Goal: Task Accomplishment & Management: Manage account settings

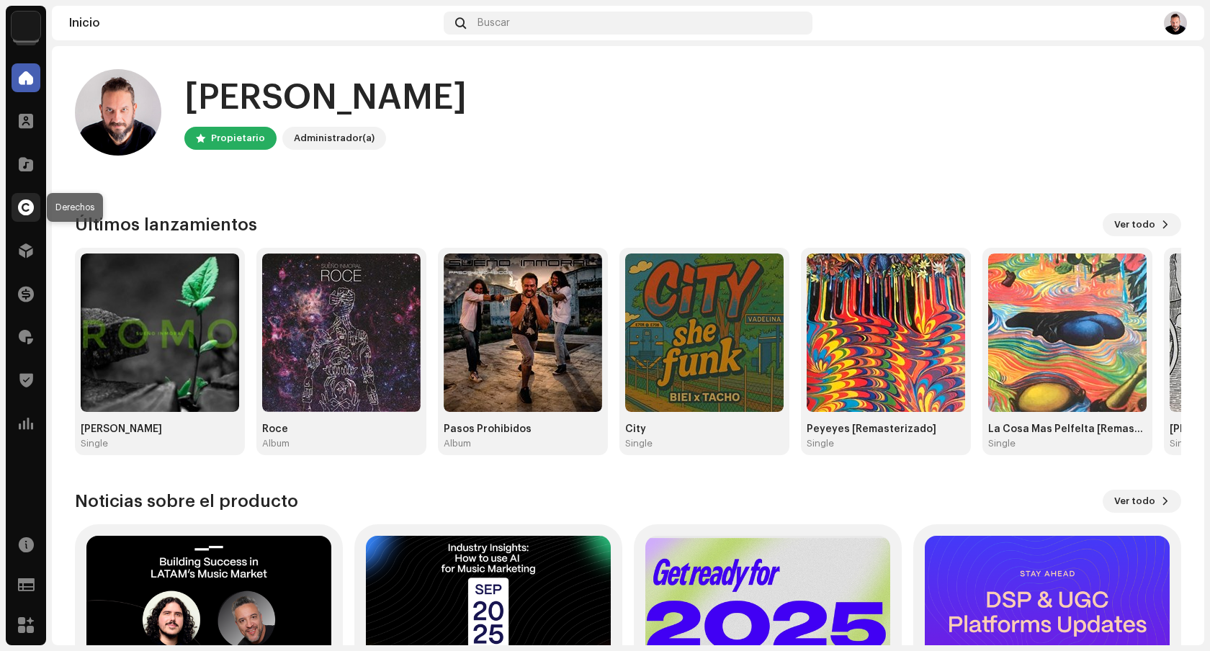
click at [20, 205] on span at bounding box center [26, 208] width 16 height 12
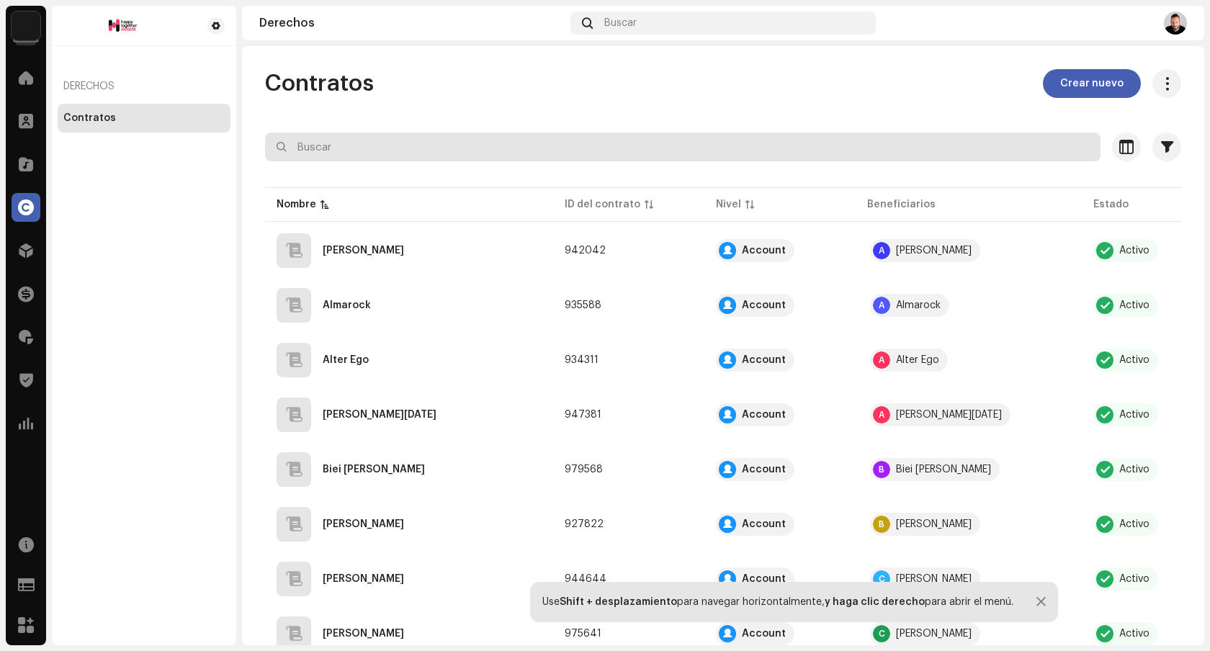
click at [634, 150] on input "text" at bounding box center [682, 146] width 835 height 29
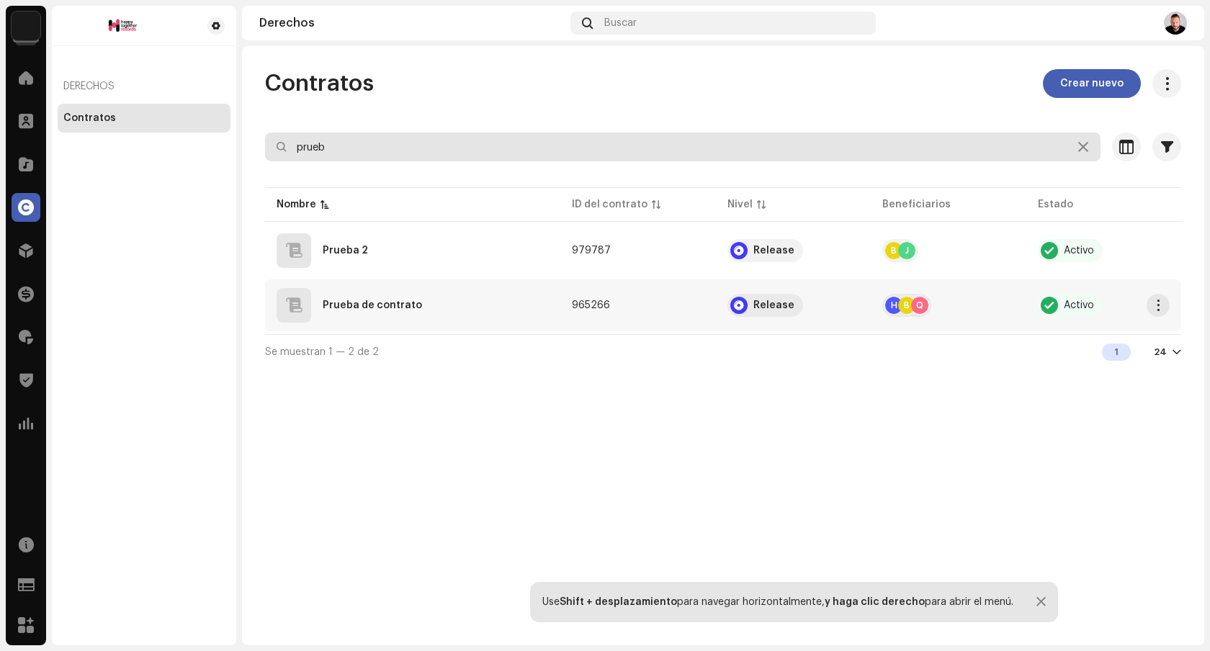
type input "prueb"
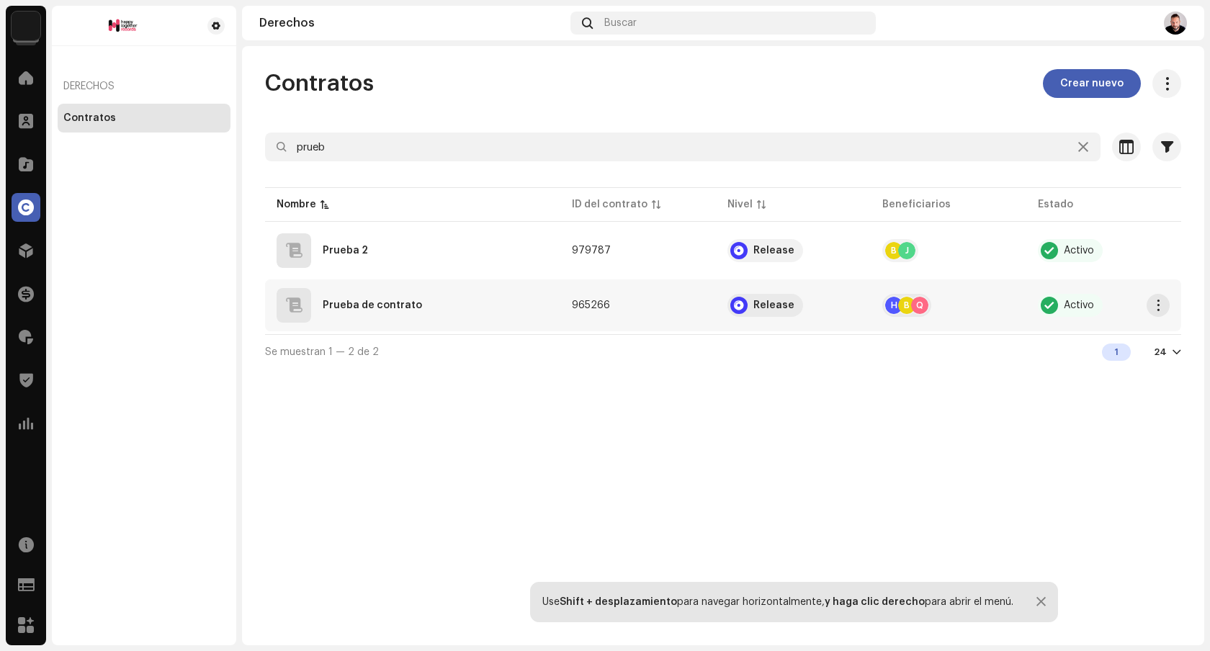
click at [480, 301] on div "Prueba de contrato" at bounding box center [412, 305] width 272 height 35
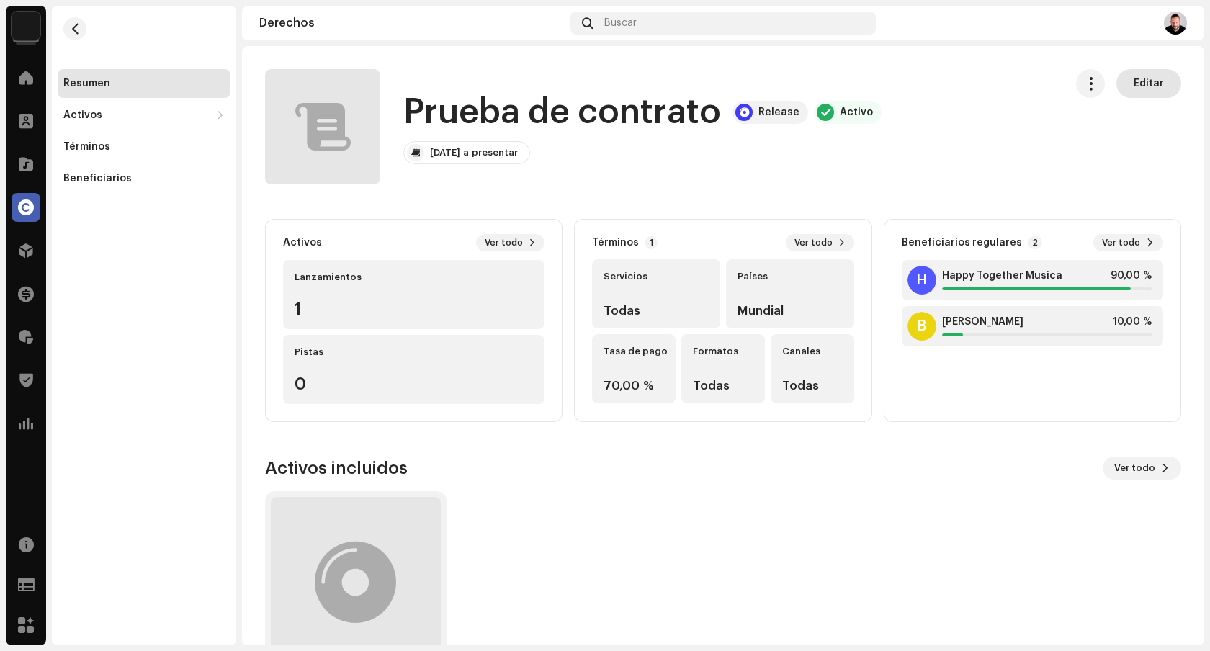
click at [1134, 86] on span "Editar" at bounding box center [1148, 83] width 30 height 29
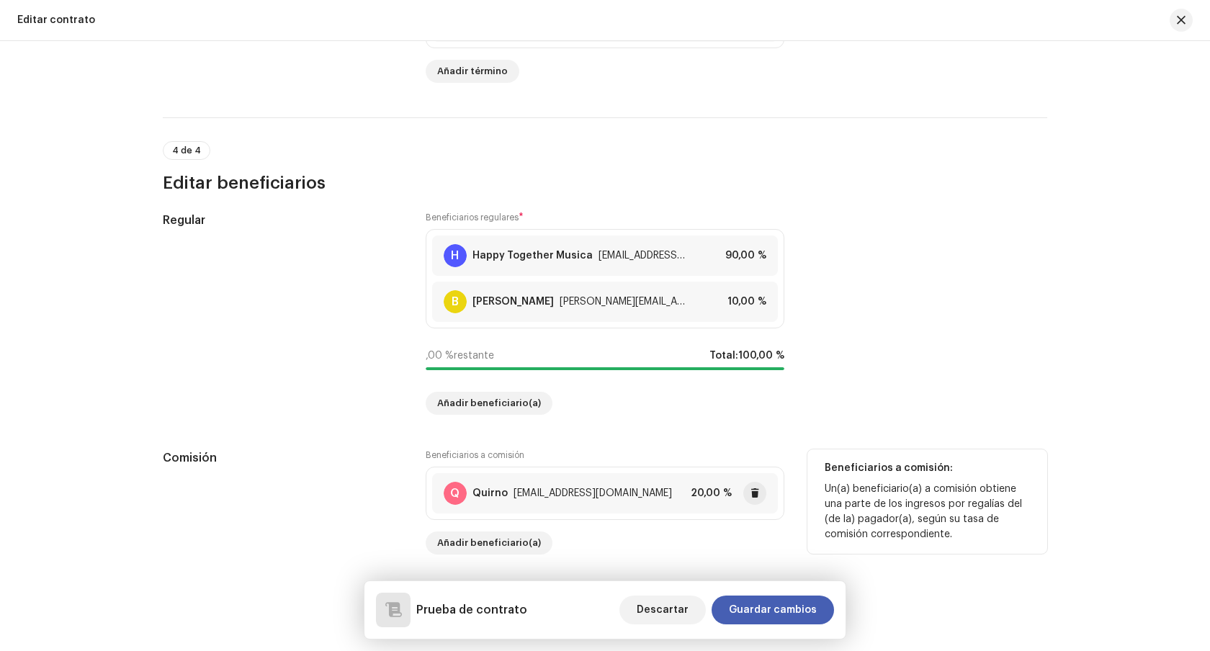
scroll to position [1118, 0]
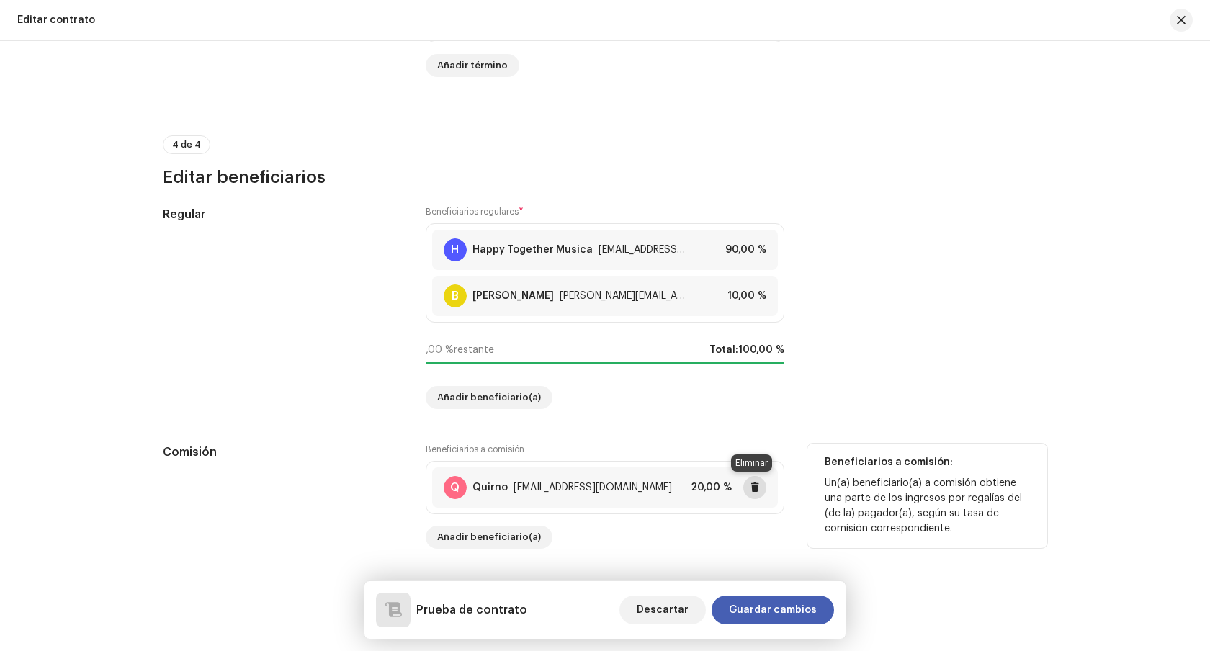
click at [752, 487] on span at bounding box center [754, 488] width 9 height 12
click at [493, 546] on div "Editar contrato digital Complete los siguientes pasos para editar el contrato. …" at bounding box center [605, 346] width 1210 height 610
click at [494, 541] on span "Añadir beneficiario(a)" at bounding box center [489, 537] width 104 height 29
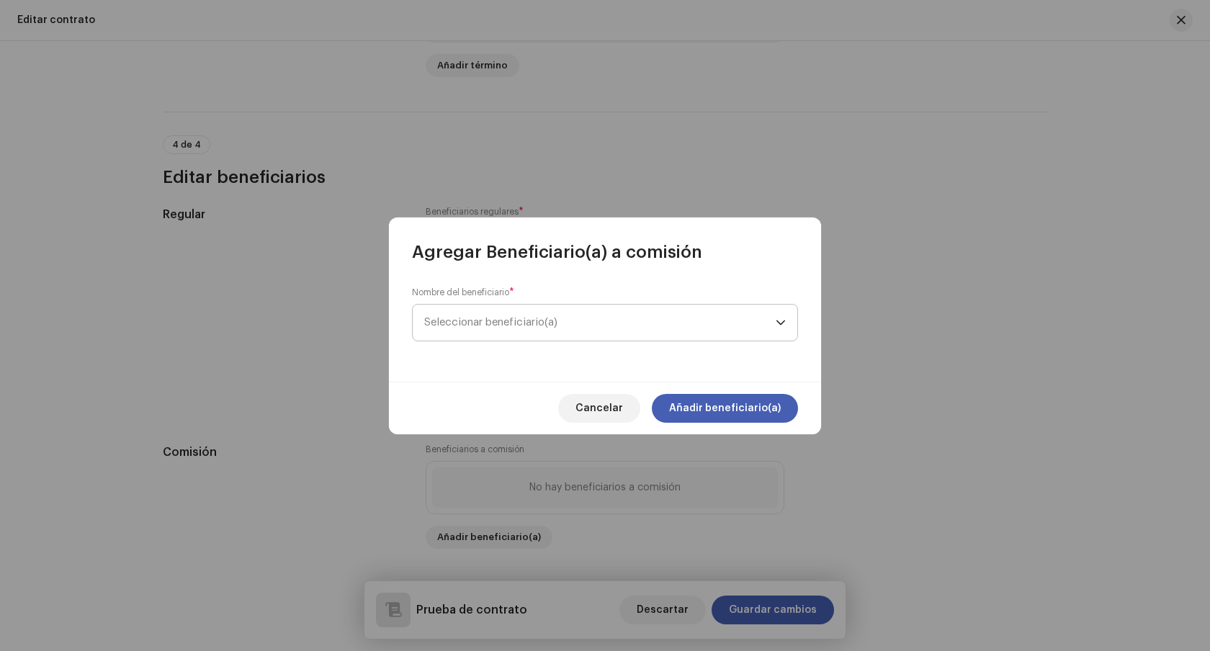
click at [523, 325] on span "Seleccionar beneficiario(a)" at bounding box center [490, 322] width 133 height 11
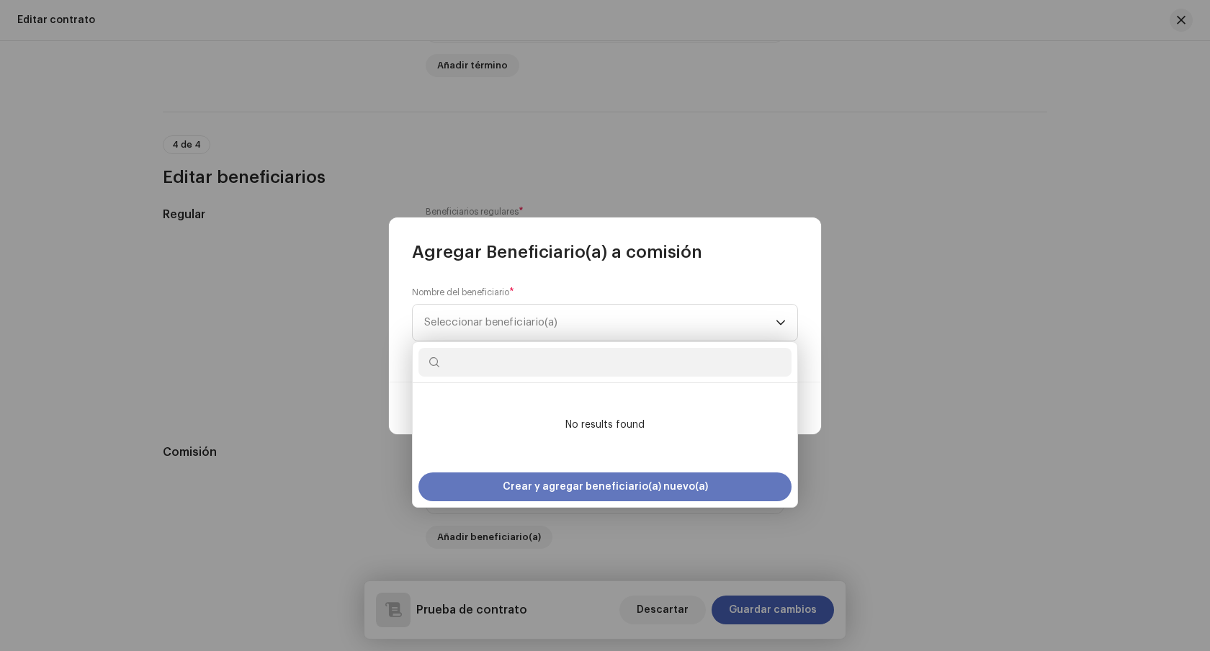
click at [529, 493] on span "Crear y agregar beneficiario(a) nuevo(a)" at bounding box center [605, 486] width 205 height 29
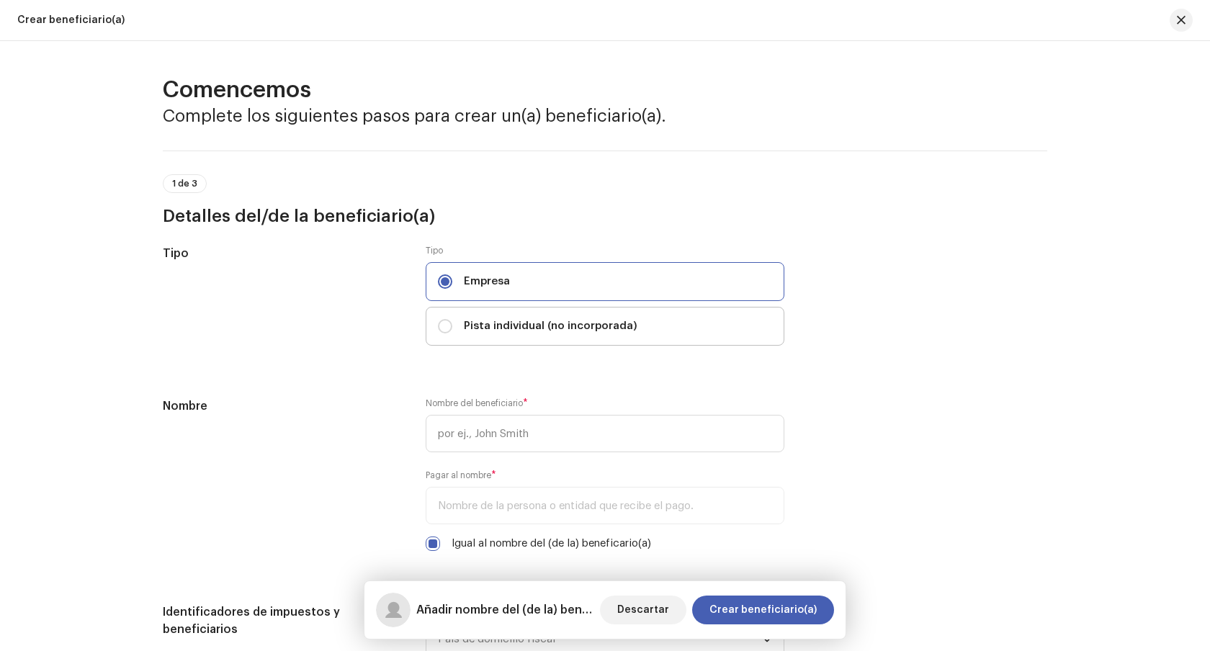
scroll to position [25, 0]
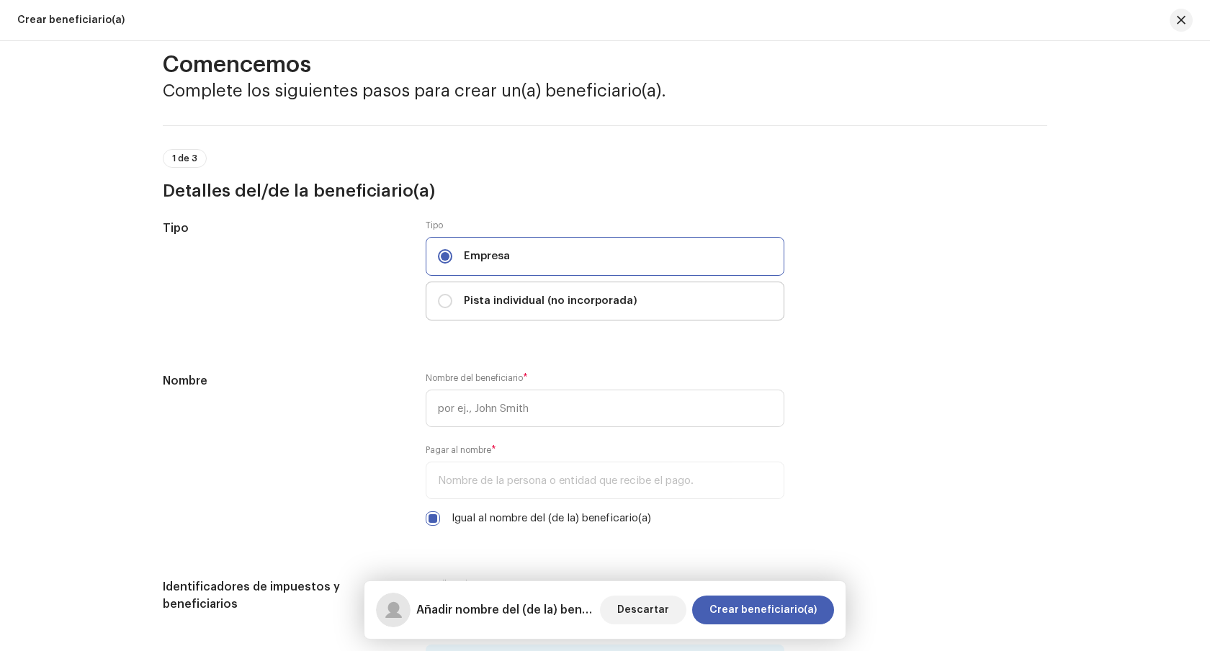
click at [508, 302] on span "Pista individual (no incorporada)" at bounding box center [551, 301] width 174 height 16
click at [452, 302] on input "Pista individual (no incorporada)" at bounding box center [445, 301] width 14 height 14
radio input "true"
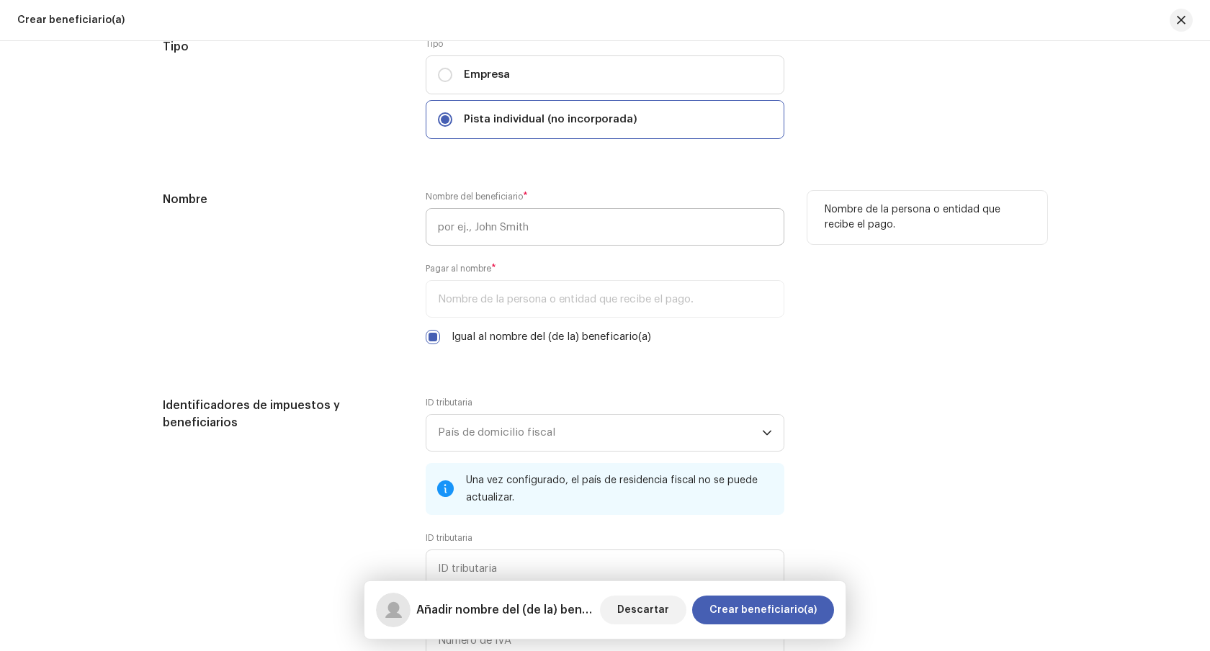
scroll to position [208, 0]
click at [561, 230] on input "text" at bounding box center [605, 225] width 359 height 37
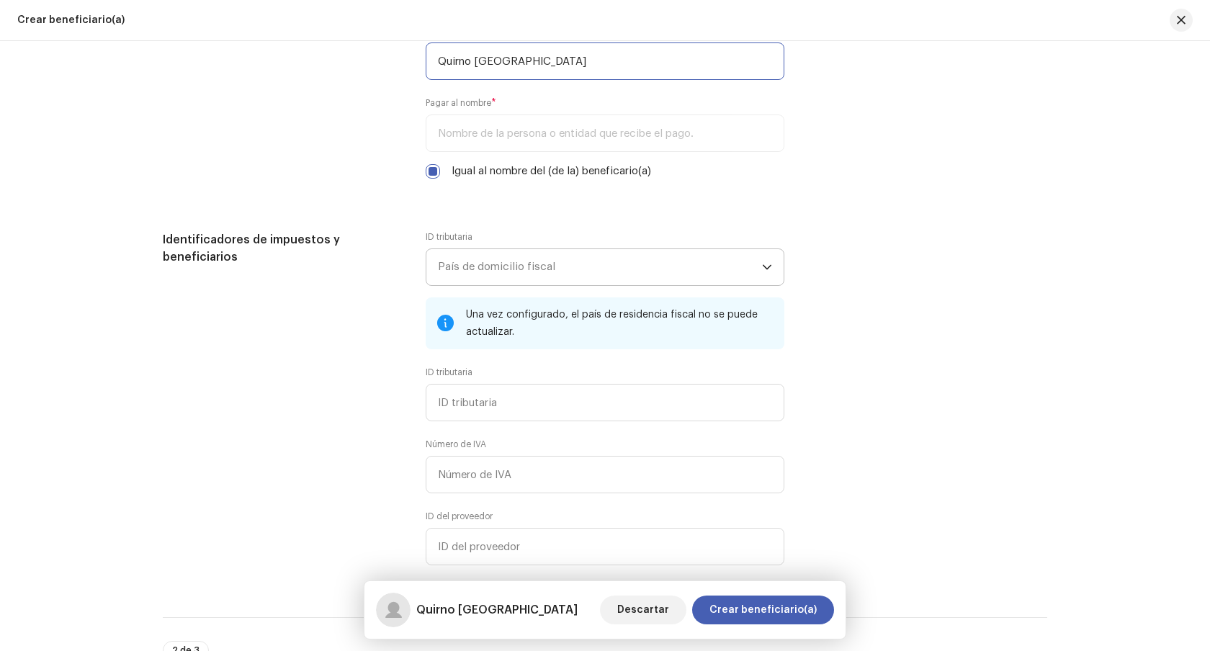
scroll to position [377, 0]
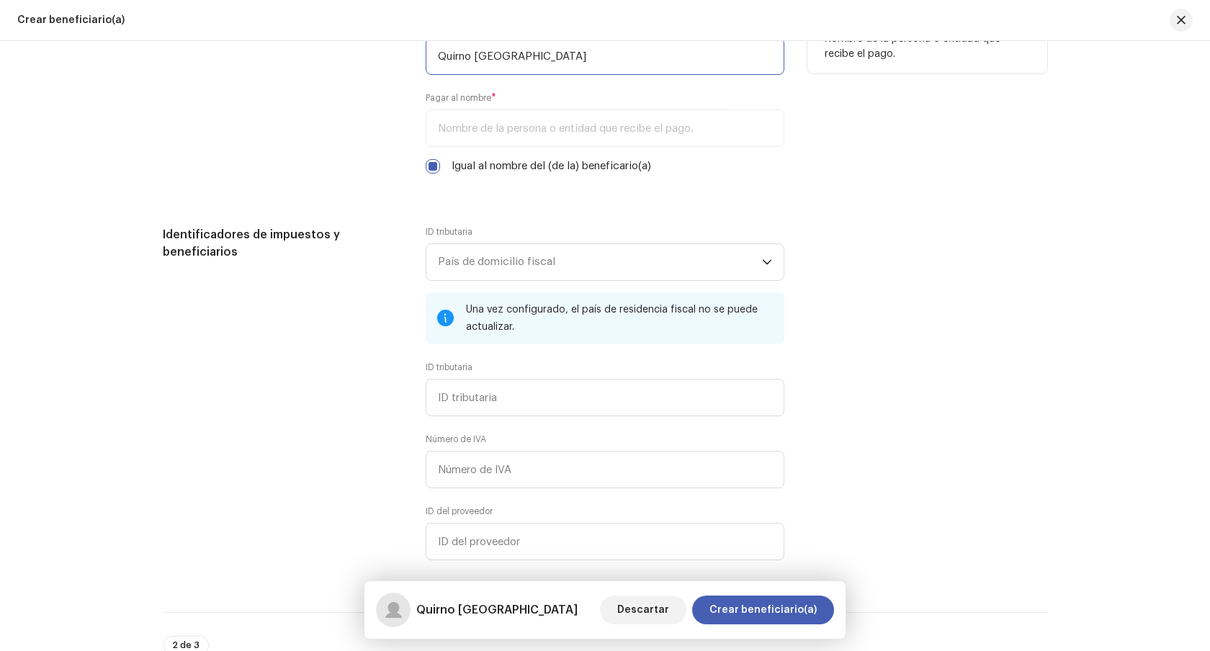
type input "Quirno [GEOGRAPHIC_DATA]"
click at [549, 131] on div "Pagar al nombre *" at bounding box center [605, 119] width 359 height 55
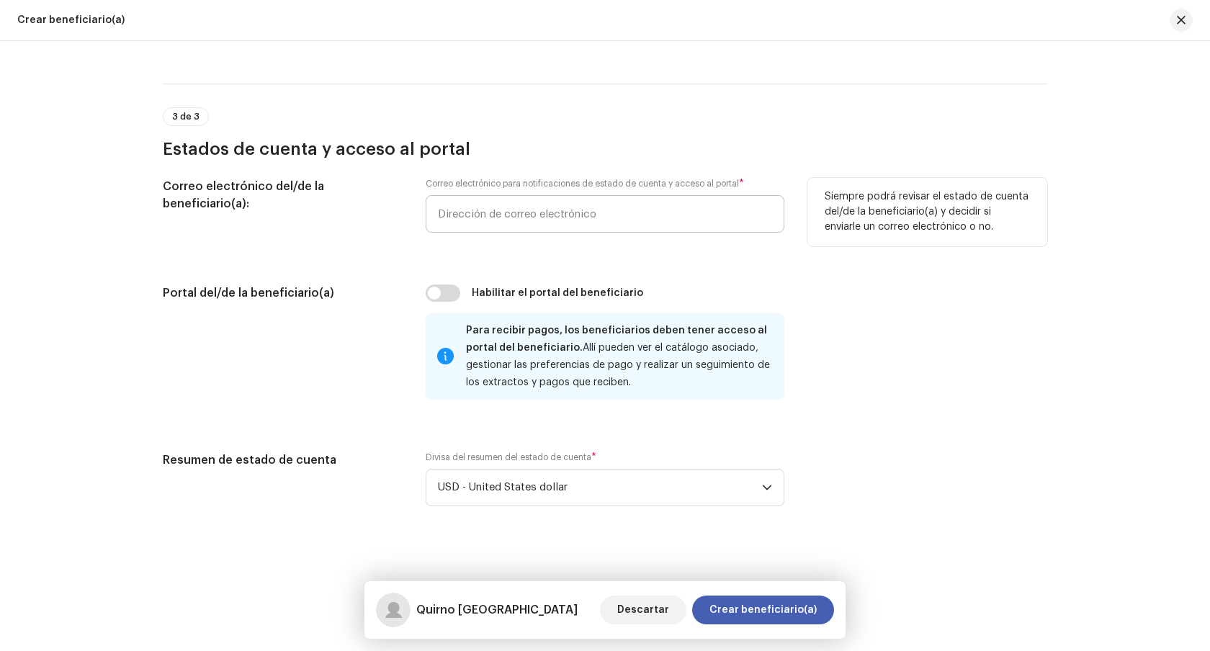
scroll to position [1349, 0]
click at [630, 214] on input "email" at bounding box center [605, 212] width 359 height 37
paste input "happy0643"
drag, startPoint x: 522, startPoint y: 213, endPoint x: 416, endPoint y: 212, distance: 105.9
click at [416, 212] on div "Correo electrónico del/de la beneficiario(a): Correo electrónico para notificac…" at bounding box center [605, 213] width 884 height 72
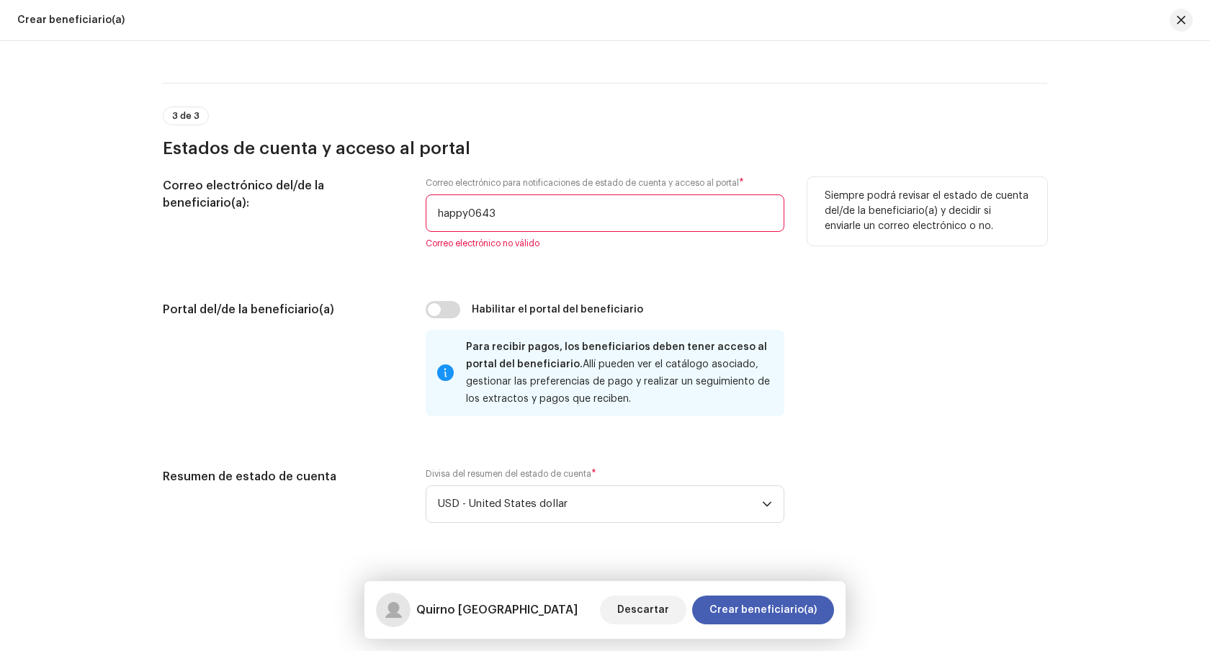
paste input "[EMAIL_ADDRESS][DOMAIN_NAME]"
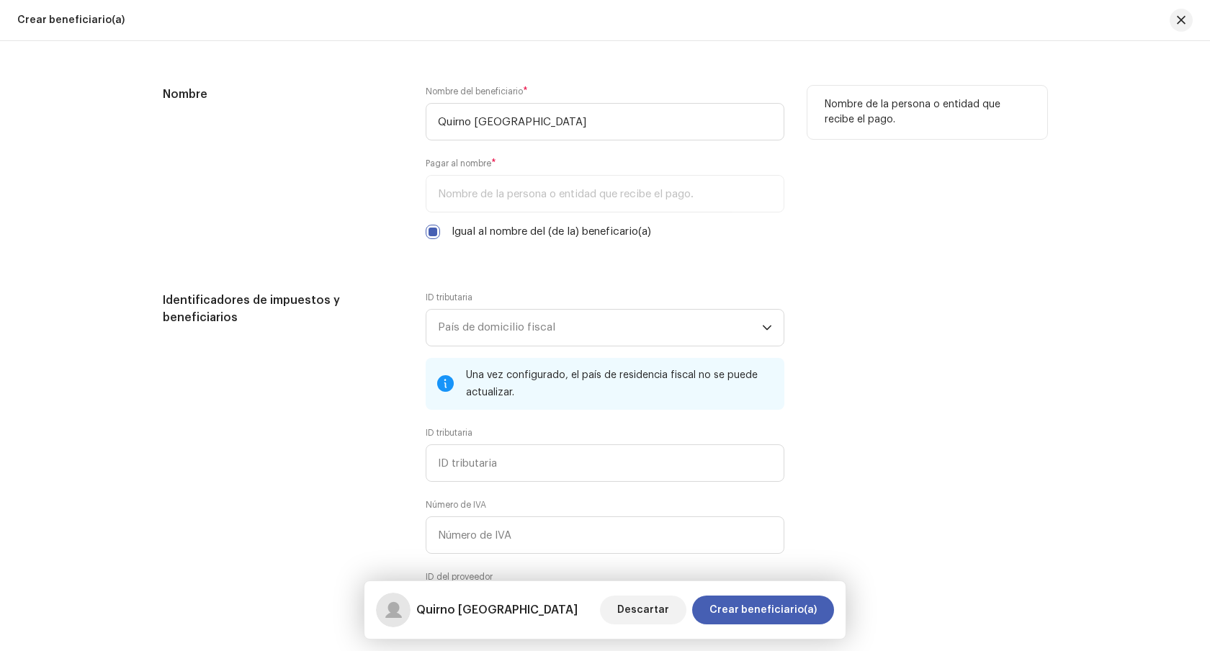
scroll to position [185, 0]
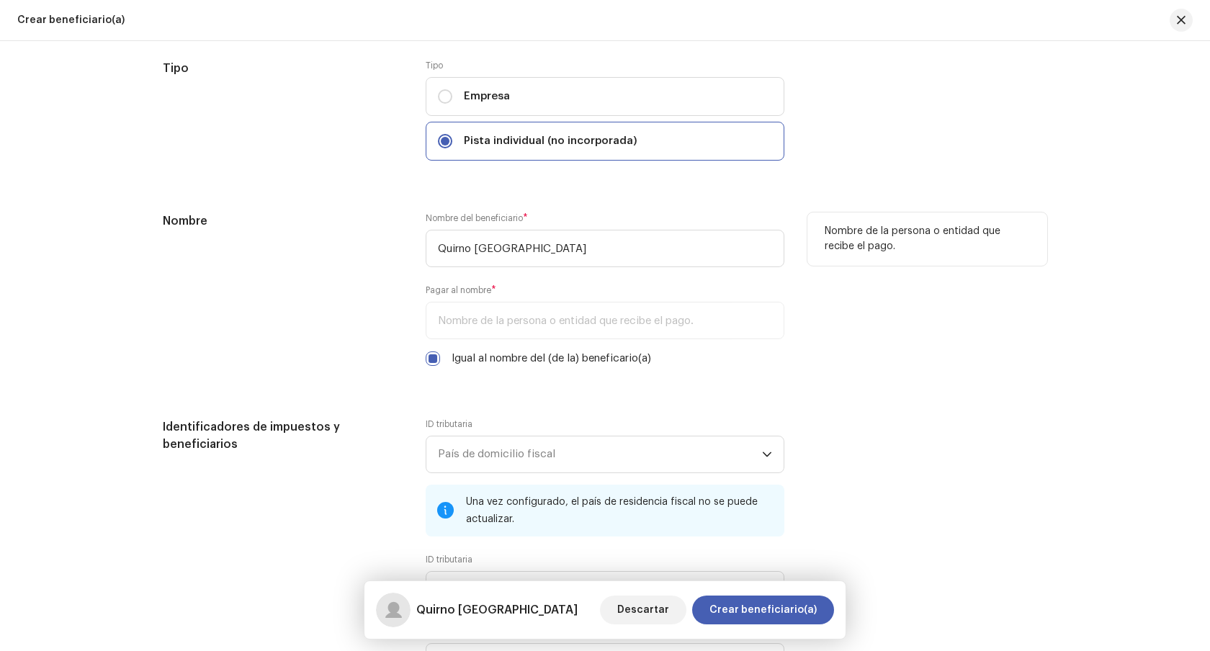
type input "[EMAIL_ADDRESS][DOMAIN_NAME]"
click at [580, 320] on div "Pagar al nombre *" at bounding box center [605, 311] width 359 height 55
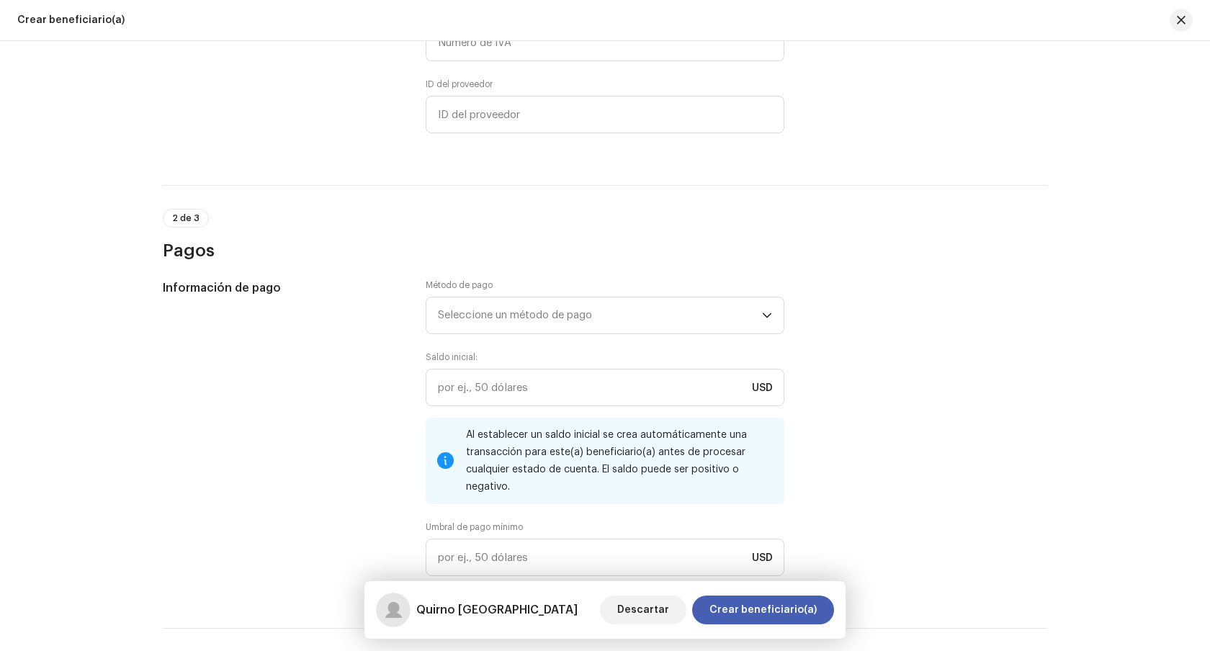
scroll to position [1360, 0]
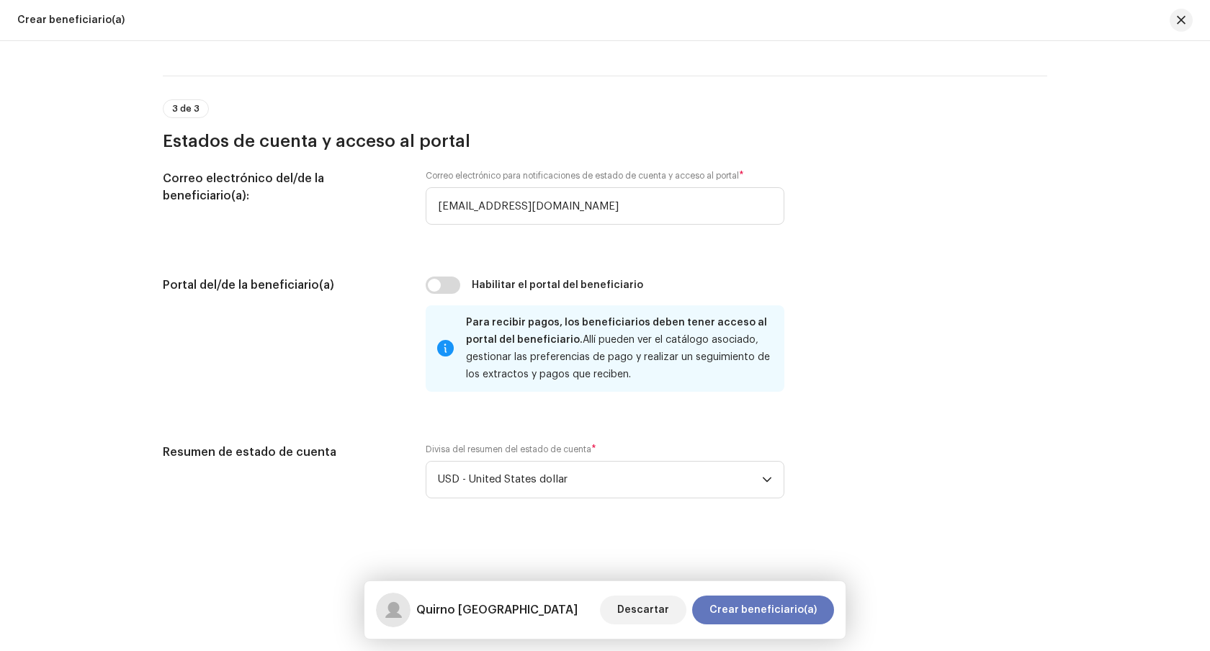
click at [763, 600] on span "Crear beneficiario(a)" at bounding box center [762, 609] width 107 height 29
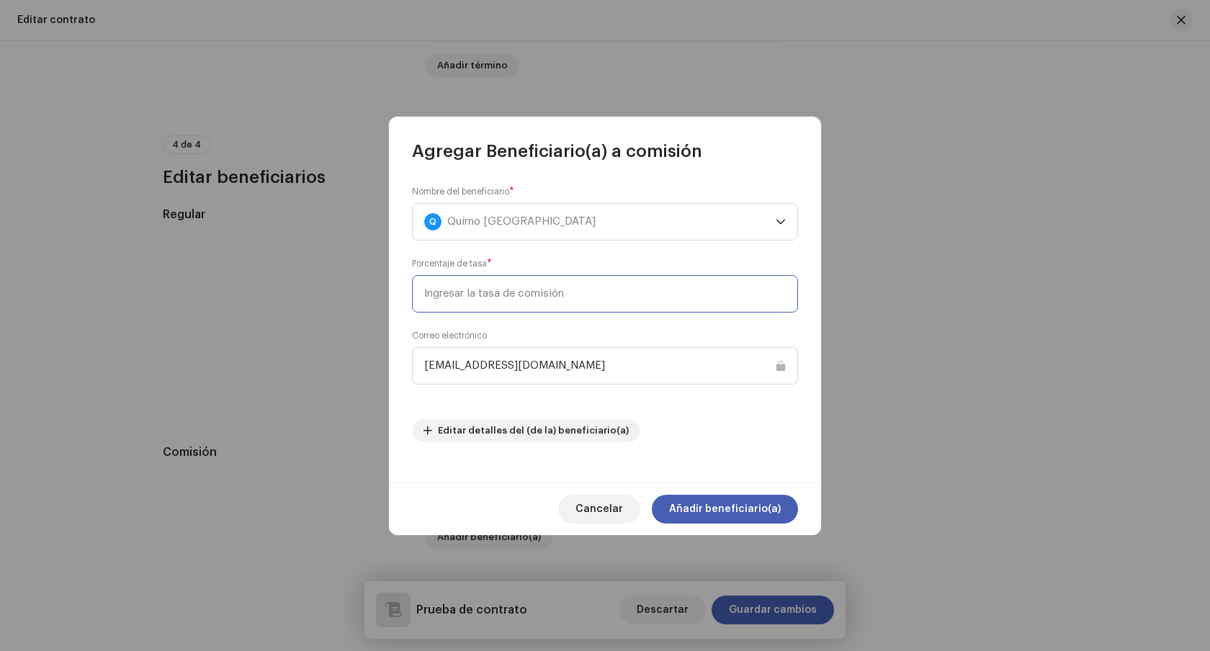
click at [594, 303] on input at bounding box center [605, 293] width 386 height 37
type input "20"
click at [734, 509] on span "Añadir beneficiario(a)" at bounding box center [725, 509] width 112 height 29
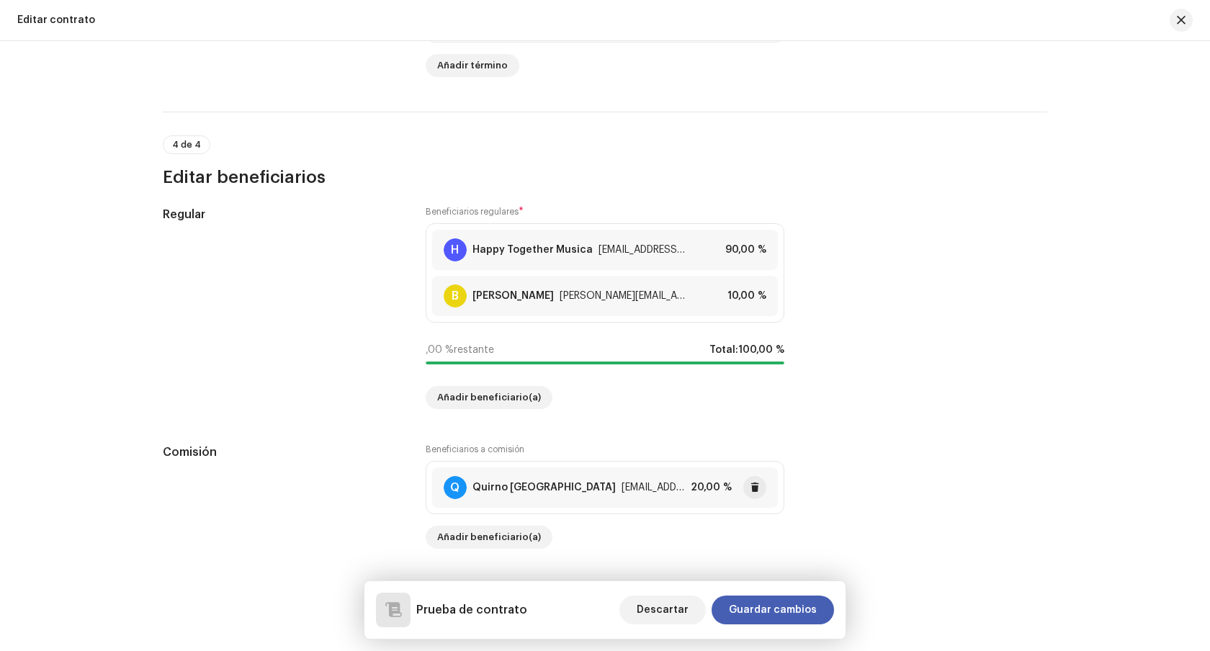
click at [621, 482] on div "[EMAIL_ADDRESS][DOMAIN_NAME]" at bounding box center [652, 488] width 63 height 12
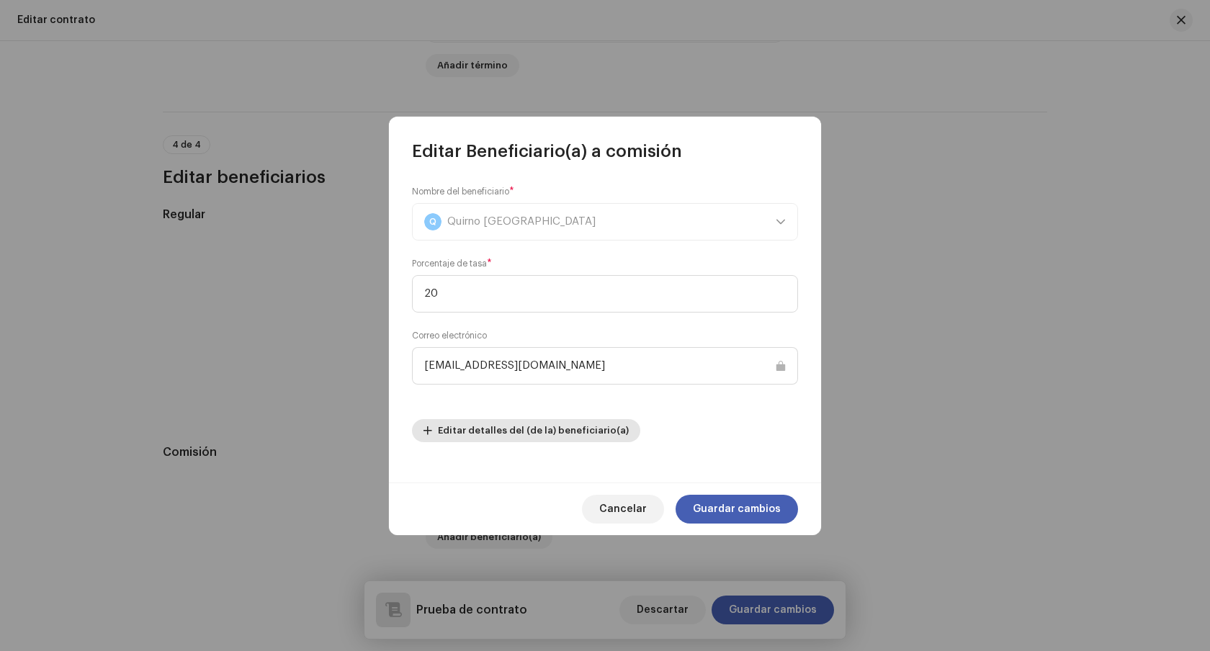
click at [534, 428] on span "Editar detalles del (de la) beneficiario(a)" at bounding box center [533, 430] width 191 height 29
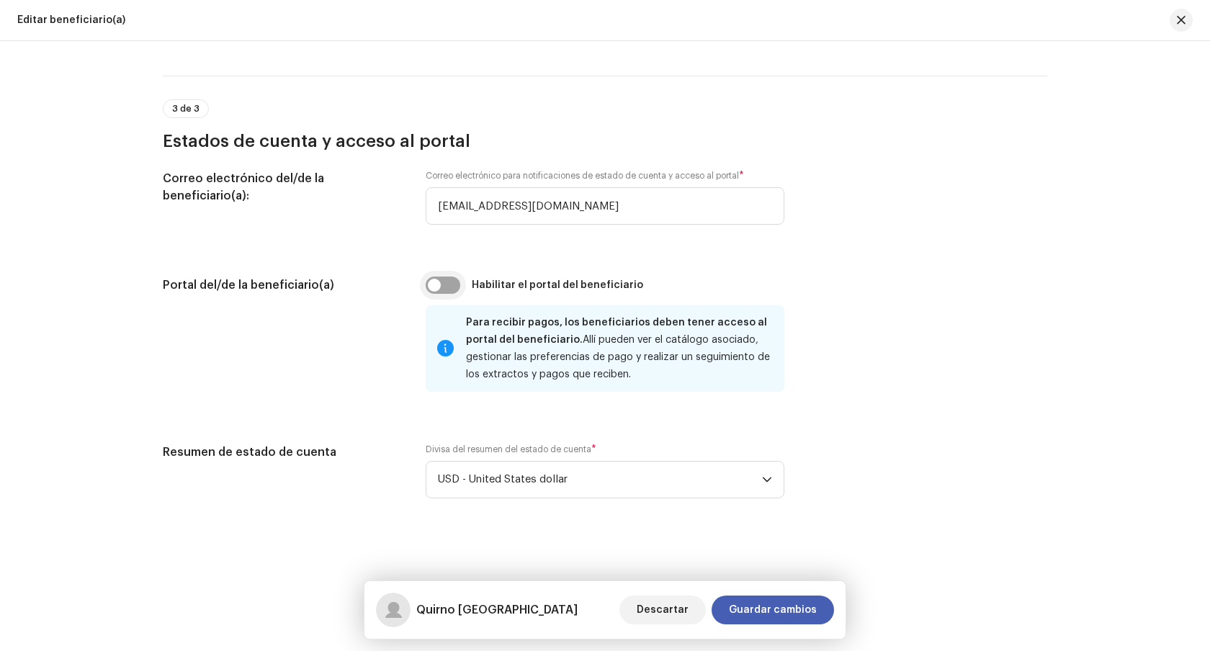
click at [454, 281] on input "checkbox" at bounding box center [443, 284] width 35 height 17
checkbox input "true"
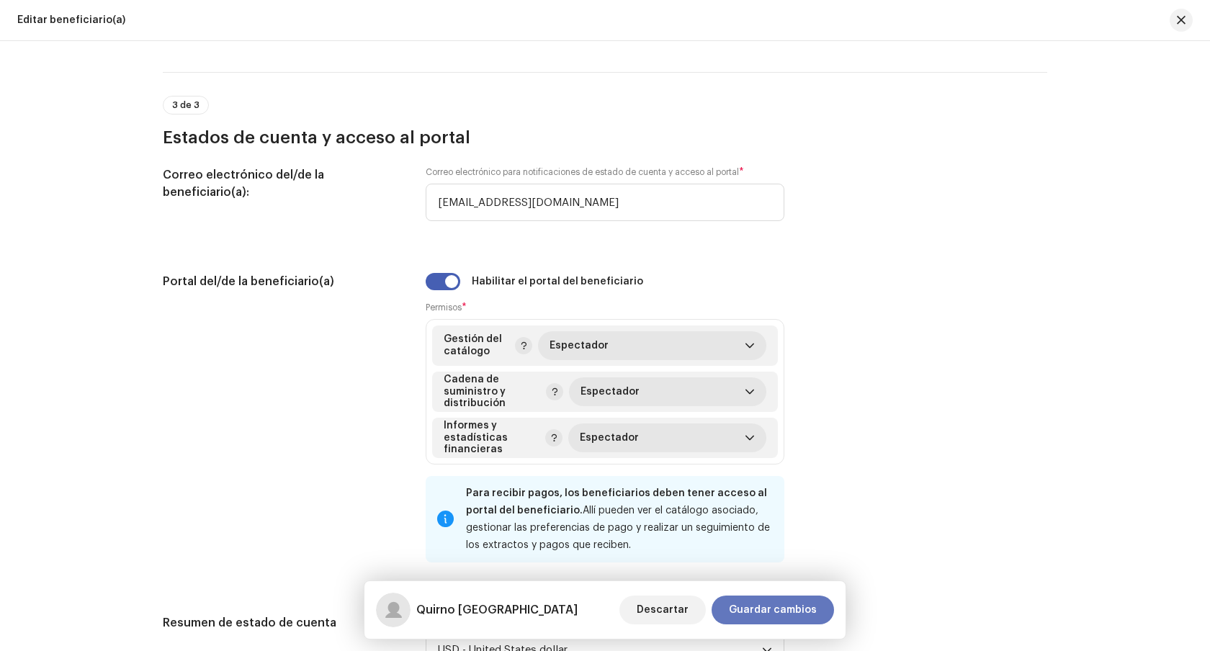
click at [773, 613] on span "Guardar cambios" at bounding box center [773, 609] width 88 height 29
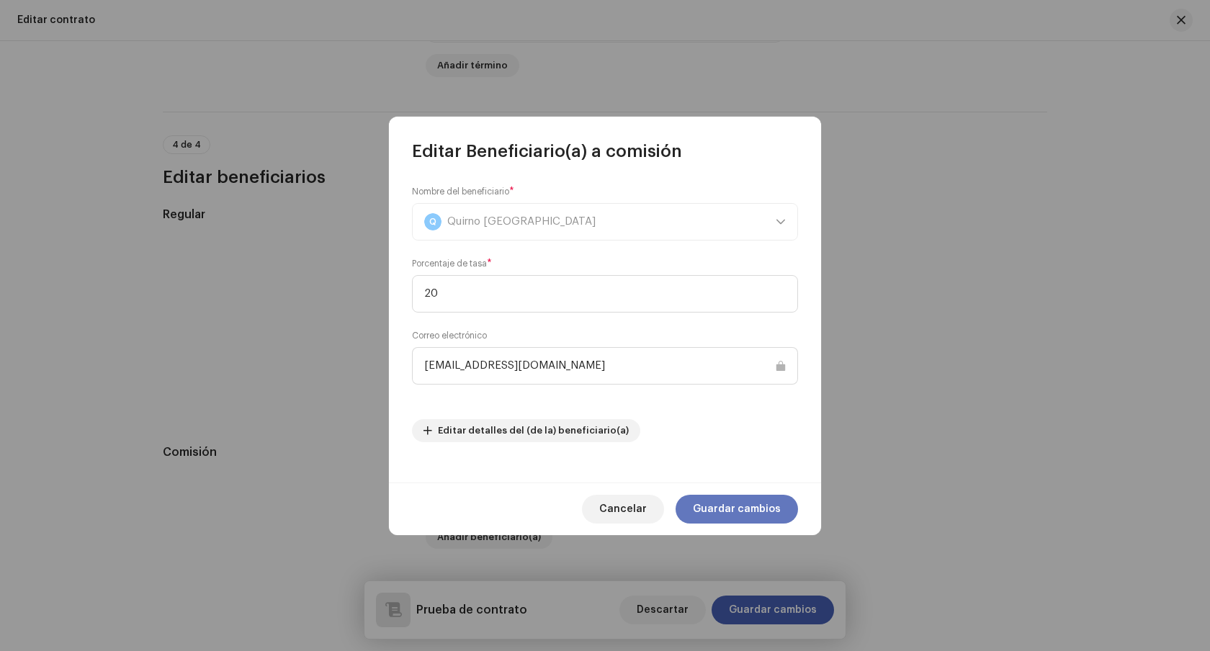
click at [732, 510] on span "Guardar cambios" at bounding box center [737, 509] width 88 height 29
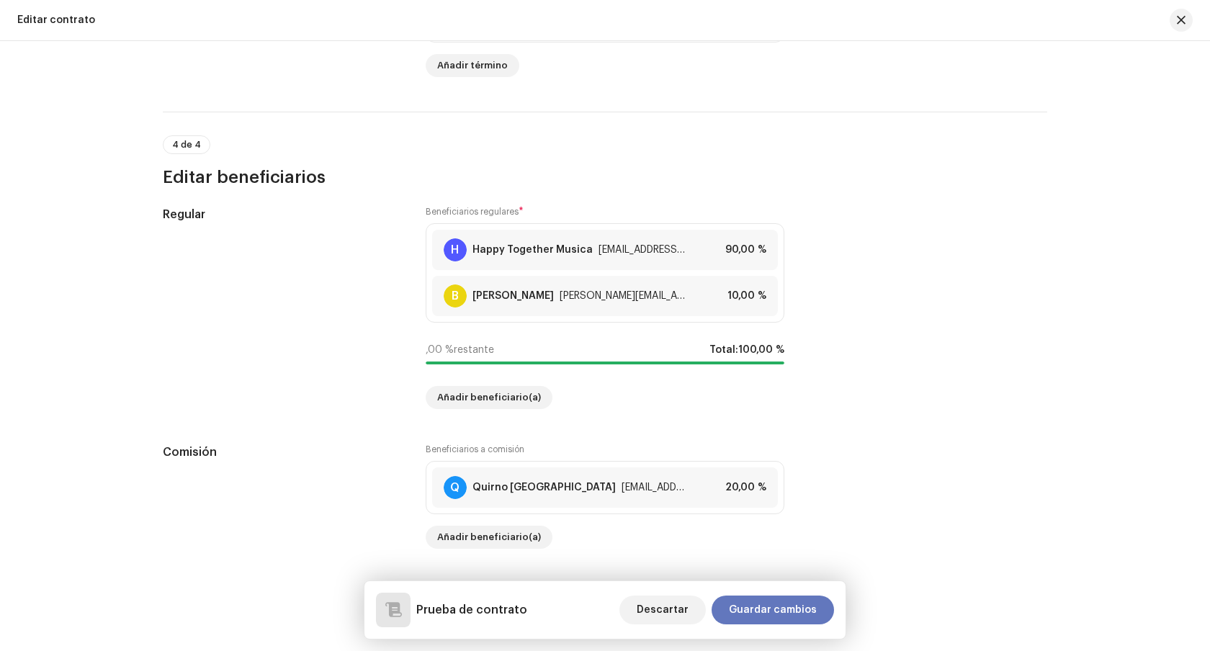
click at [780, 606] on span "Guardar cambios" at bounding box center [773, 609] width 88 height 29
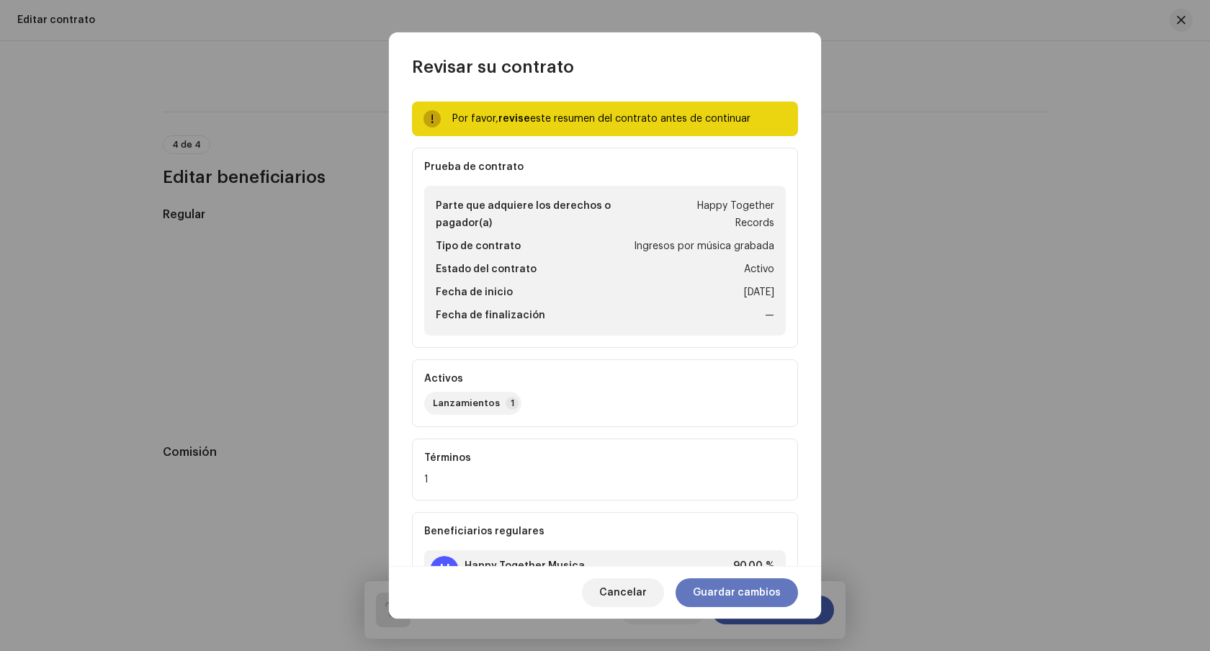
click at [745, 593] on span "Guardar cambios" at bounding box center [737, 592] width 88 height 29
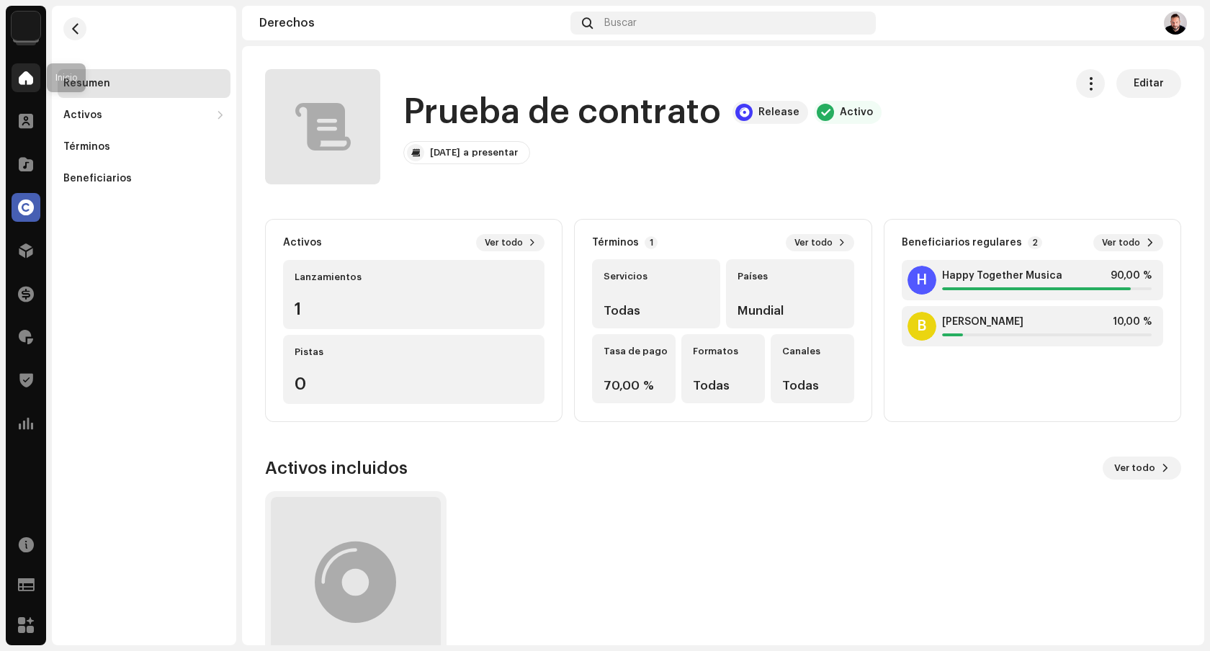
click at [20, 73] on span at bounding box center [26, 78] width 14 height 12
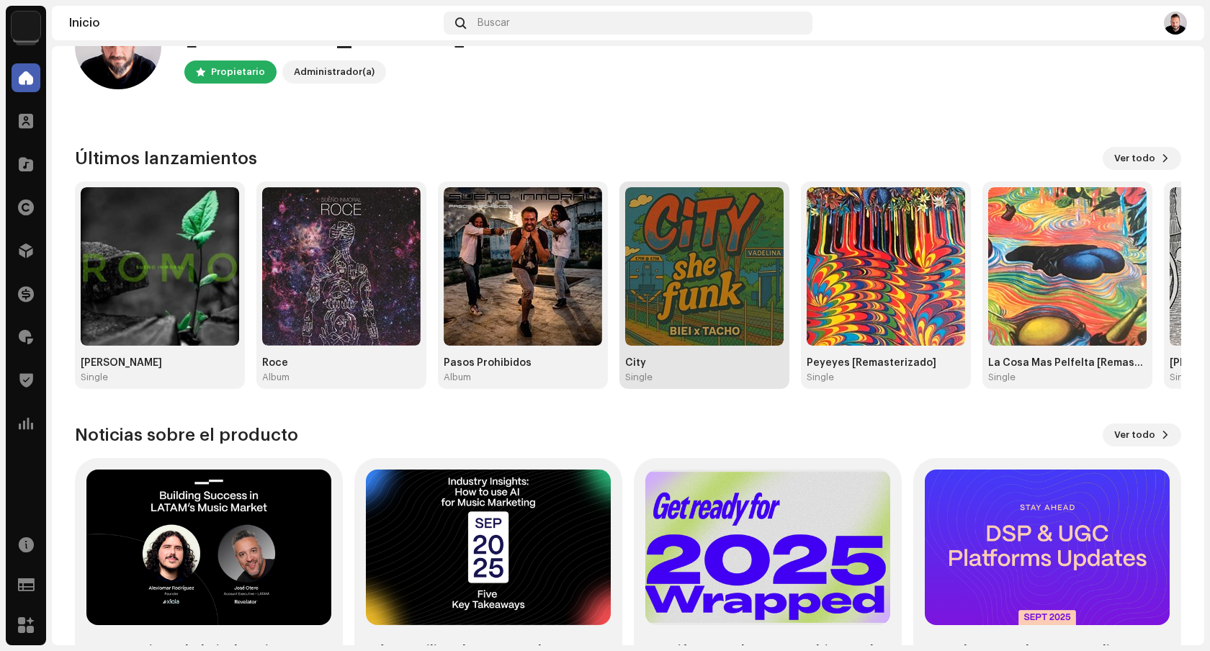
scroll to position [153, 0]
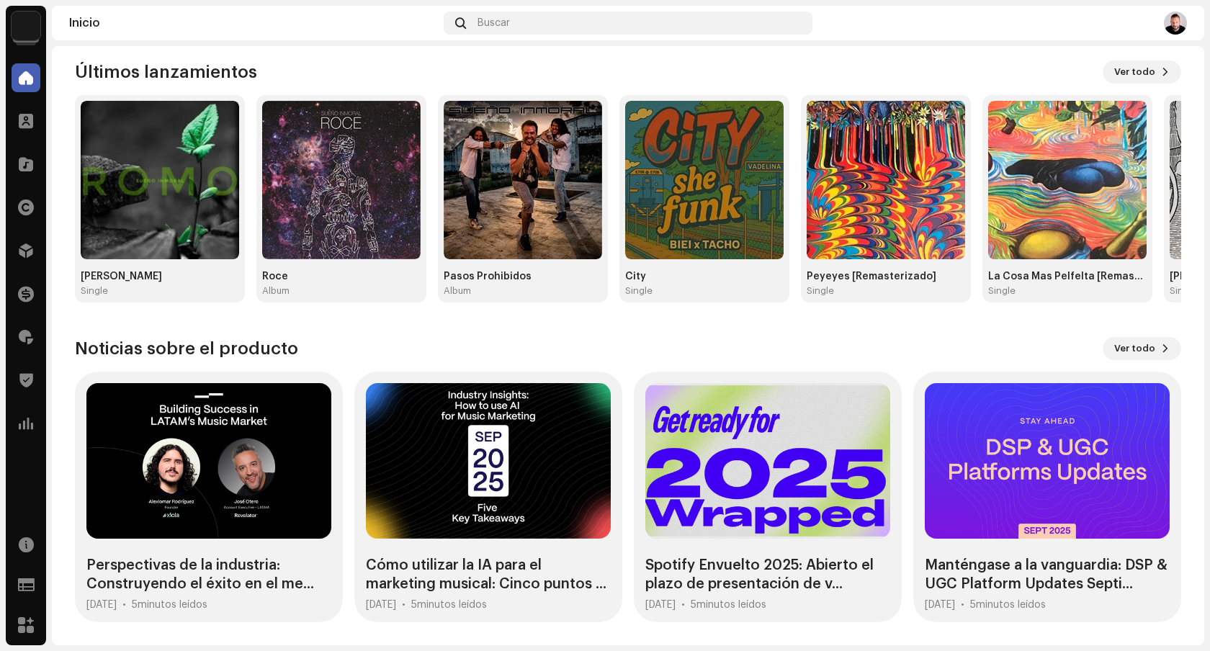
click at [1177, 24] on img at bounding box center [1175, 23] width 23 height 23
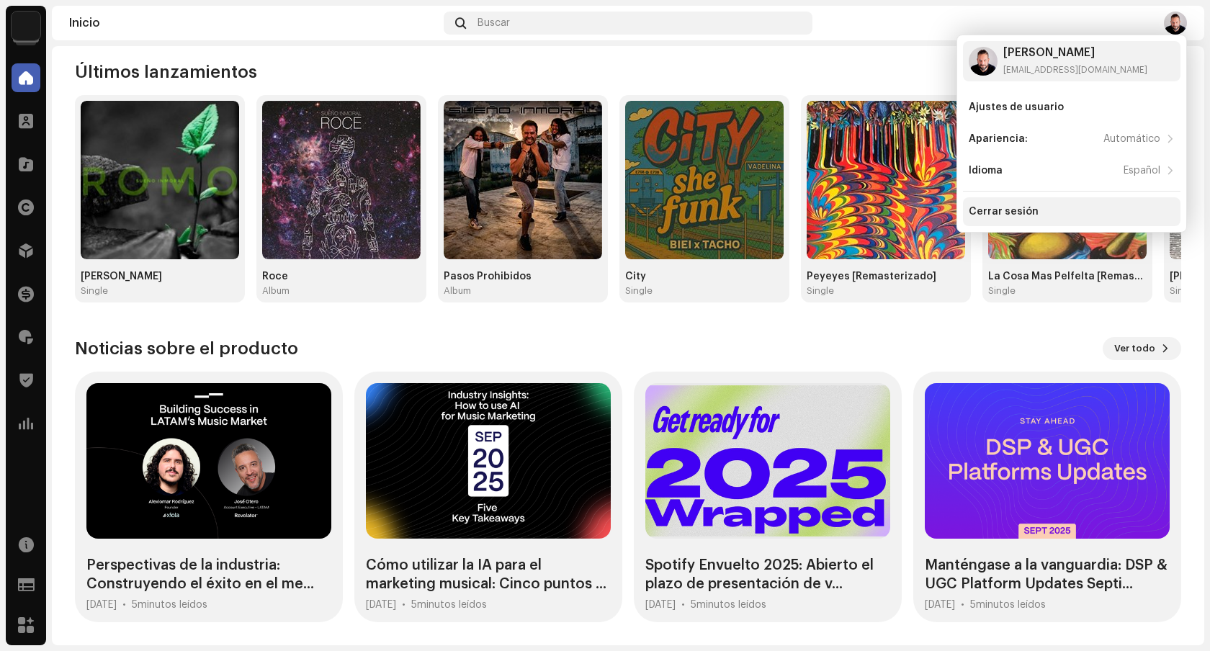
click at [1039, 207] on div "Cerrar sesión" at bounding box center [1071, 212] width 206 height 12
